Goal: Task Accomplishment & Management: Use online tool/utility

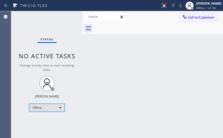
click at [61, 107] on div "Offline" at bounding box center [47, 108] width 36 height 8
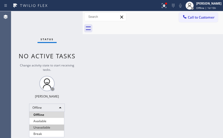
drag, startPoint x: 45, startPoint y: 122, endPoint x: 46, endPoint y: 128, distance: 6.0
click at [46, 128] on ul "Offline Available Unavailable Break" at bounding box center [46, 124] width 35 height 25
click at [46, 128] on li "Unavailable" at bounding box center [46, 128] width 35 height 6
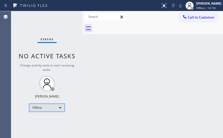
click at [60, 108] on div "Offline" at bounding box center [47, 108] width 36 height 8
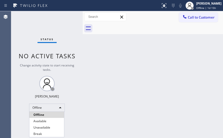
click at [45, 128] on li "Unavailable" at bounding box center [46, 128] width 35 height 6
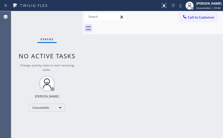
click at [190, 11] on div "Status report No issues detected If you experience an issue, please download th…" at bounding box center [111, 5] width 223 height 11
click at [187, 16] on icon at bounding box center [184, 16] width 5 height 5
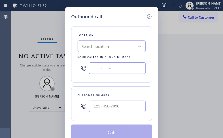
drag, startPoint x: 106, startPoint y: 66, endPoint x: 79, endPoint y: 52, distance: 31.0
click at [79, 58] on div "Location Search location Your caller id phone number (___) ___-____" at bounding box center [111, 54] width 81 height 57
paste input "714) 463-1693"
type input "[PHONE_NUMBER]"
drag, startPoint x: 116, startPoint y: 107, endPoint x: 78, endPoint y: 99, distance: 38.5
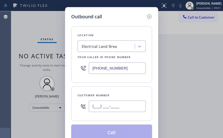
click at [85, 105] on div "(___) ___-____" at bounding box center [112, 106] width 68 height 17
paste input "714) 524-1258"
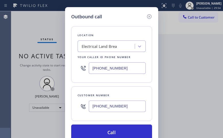
type input "[PHONE_NUMBER]"
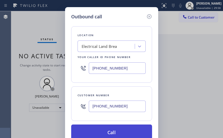
click at [132, 134] on button "Call" at bounding box center [111, 133] width 81 height 16
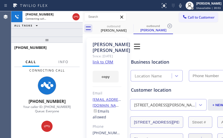
type input "[PHONE_NUMBER]"
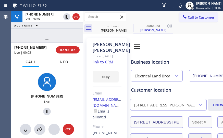
click at [63, 63] on span "Info" at bounding box center [63, 62] width 10 height 5
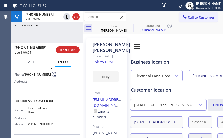
scroll to position [77, 0]
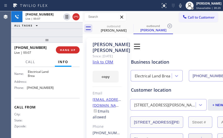
click at [170, 26] on icon at bounding box center [170, 26] width 6 height 6
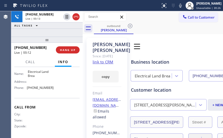
click at [49, 41] on div at bounding box center [47, 40] width 72 height 6
click at [182, 6] on icon at bounding box center [180, 6] width 3 height 4
click at [182, 6] on rect at bounding box center [181, 5] width 4 height 4
click at [182, 4] on icon at bounding box center [181, 6] width 6 height 6
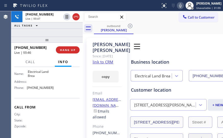
click at [184, 3] on icon at bounding box center [181, 6] width 6 height 6
click at [182, 7] on icon at bounding box center [181, 6] width 6 height 6
click at [196, 52] on div "Business location Electrical Land [GEOGRAPHIC_DATA] [PHONE_NUMBER]" at bounding box center [188, 67] width 116 height 30
click at [200, 51] on div "Book Appointment Addresses Leads Membership" at bounding box center [170, 46] width 81 height 14
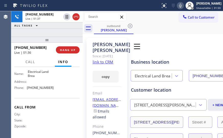
click at [182, 7] on icon at bounding box center [181, 6] width 6 height 6
click at [173, 32] on div "outbound [PERSON_NAME]" at bounding box center [158, 28] width 129 height 11
click at [181, 7] on icon at bounding box center [181, 6] width 6 height 6
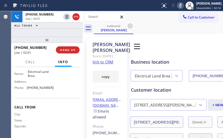
click at [181, 7] on icon at bounding box center [181, 6] width 6 height 6
click at [150, 26] on div "outbound [PERSON_NAME]" at bounding box center [158, 28] width 129 height 11
drag, startPoint x: 45, startPoint y: 43, endPoint x: 53, endPoint y: 33, distance: 12.7
click at [53, 33] on div "[PHONE_NUMBER] Live | 02:57 ALL TASKS ALL TASKS ACTIVE TASKS TASKS IN WRAP UP […" at bounding box center [47, 74] width 72 height 127
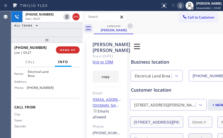
click at [182, 6] on icon at bounding box center [180, 6] width 3 height 4
click at [182, 6] on icon at bounding box center [181, 6] width 6 height 6
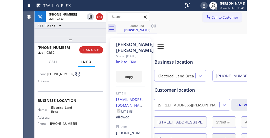
scroll to position [1, 0]
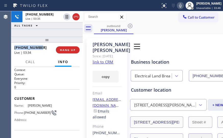
drag, startPoint x: 45, startPoint y: 48, endPoint x: 14, endPoint y: 48, distance: 30.9
click at [14, 48] on div "[PHONE_NUMBER] Live | 03:34 HANG UP" at bounding box center [47, 50] width 72 height 14
copy span "[PHONE_NUMBER]"
click at [182, 6] on icon at bounding box center [181, 6] width 6 height 6
drag, startPoint x: 182, startPoint y: 8, endPoint x: 171, endPoint y: 16, distance: 14.2
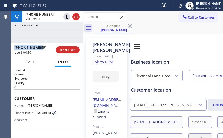
click at [182, 8] on icon at bounding box center [181, 6] width 6 height 6
click at [160, 30] on div "outbound [PERSON_NAME]" at bounding box center [158, 28] width 129 height 11
click at [73, 49] on span "HANG UP" at bounding box center [68, 50] width 16 height 4
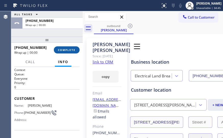
click at [71, 50] on span "COMPLETE" at bounding box center [67, 50] width 18 height 4
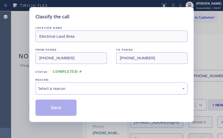
click at [117, 87] on div "Select a reason" at bounding box center [111, 89] width 147 height 6
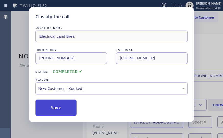
click at [66, 106] on button "Save" at bounding box center [56, 108] width 41 height 16
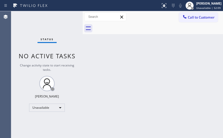
drag, startPoint x: 194, startPoint y: 42, endPoint x: 156, endPoint y: 25, distance: 42.3
click at [194, 42] on div "Back to Dashboard Change Sender ID Customers Technicians Select a contact Outbo…" at bounding box center [153, 74] width 140 height 127
